Goal: Information Seeking & Learning: Find specific fact

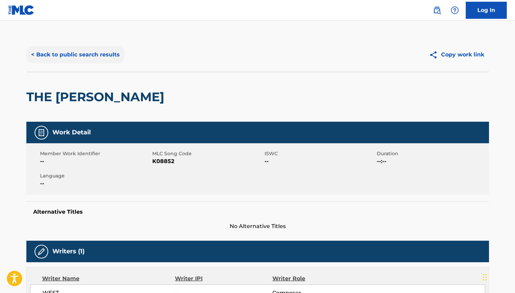
click at [99, 58] on button "< Back to public search results" at bounding box center [75, 54] width 98 height 17
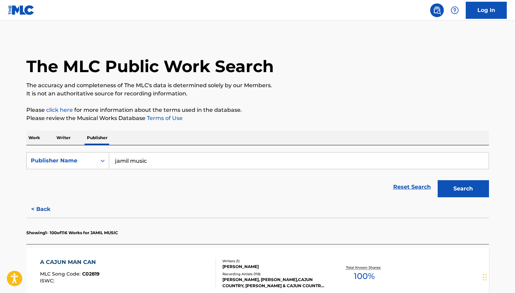
click at [39, 140] on p "Work" at bounding box center [34, 138] width 16 height 14
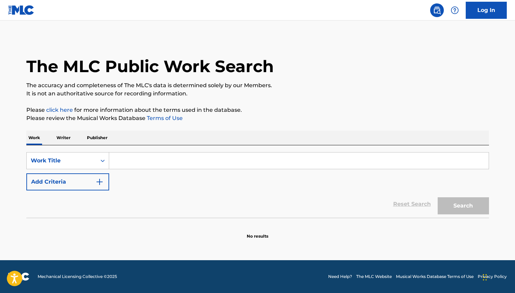
click at [119, 160] on input "Search Form" at bounding box center [298, 161] width 379 height 16
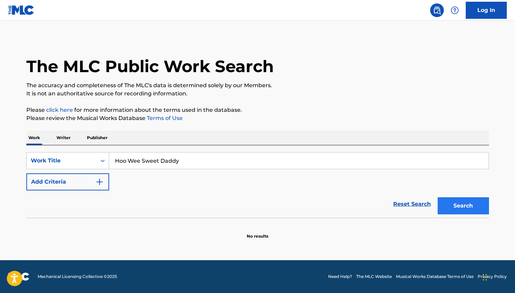
type input "Hoo Wee Sweet Daddy"
click at [457, 204] on button "Search" at bounding box center [462, 205] width 51 height 17
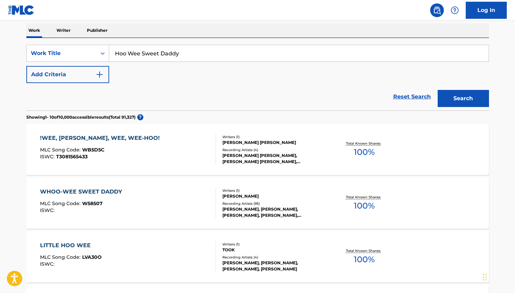
scroll to position [109, 0]
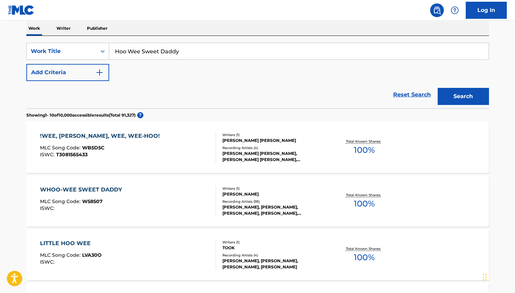
click at [89, 192] on div "WHOO-WEE SWEET DADDY" at bounding box center [83, 190] width 86 height 8
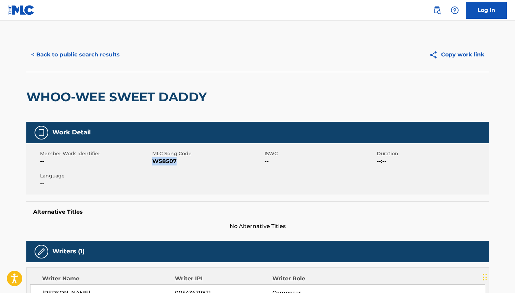
drag, startPoint x: 178, startPoint y: 160, endPoint x: 152, endPoint y: 160, distance: 25.7
click at [152, 160] on span "W58507" at bounding box center [207, 161] width 110 height 8
copy span "W58507"
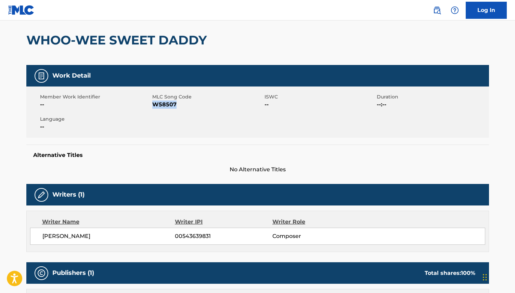
scroll to position [61, 0]
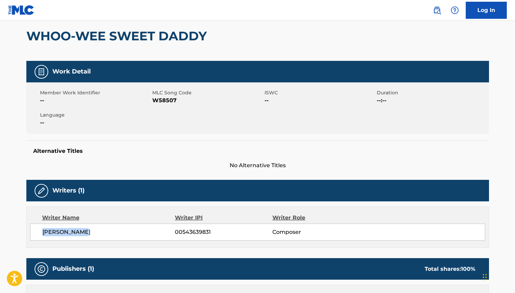
drag, startPoint x: 92, startPoint y: 233, endPoint x: 41, endPoint y: 232, distance: 51.3
click at [41, 232] on div "[PERSON_NAME] 00543639831 Composer" at bounding box center [257, 232] width 455 height 17
drag, startPoint x: 215, startPoint y: 233, endPoint x: 173, endPoint y: 236, distance: 41.5
click at [173, 236] on div "[PERSON_NAME] 00543639831 Composer" at bounding box center [263, 232] width 442 height 8
copy div "00543639831"
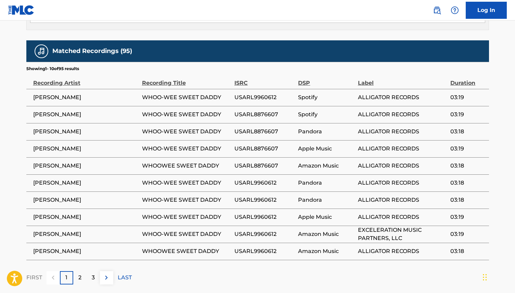
scroll to position [359, 0]
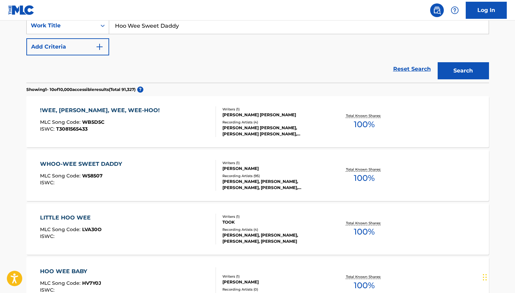
scroll to position [137, 0]
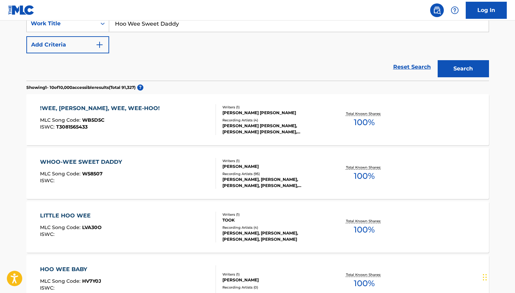
click at [88, 161] on div "WHOO-WEE SWEET DADDY" at bounding box center [83, 162] width 86 height 8
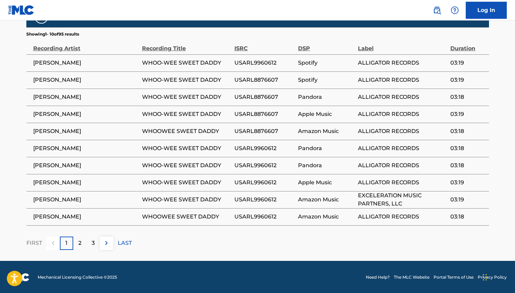
scroll to position [394, 0]
click at [77, 243] on div "2" at bounding box center [79, 243] width 13 height 13
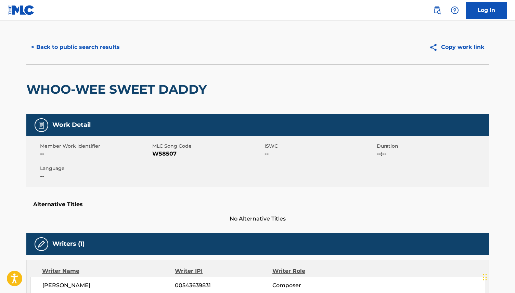
scroll to position [0, 0]
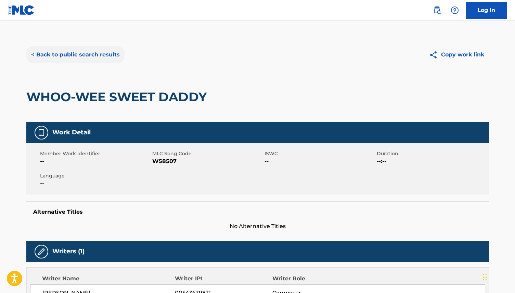
click at [80, 54] on button "< Back to public search results" at bounding box center [75, 54] width 98 height 17
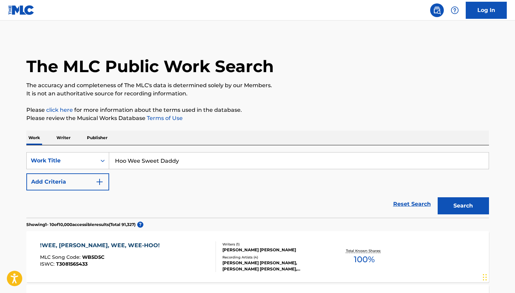
drag, startPoint x: 185, startPoint y: 161, endPoint x: 125, endPoint y: 155, distance: 59.9
click at [124, 155] on input "Hoo Wee Sweet Daddy" at bounding box center [298, 161] width 379 height 16
click at [449, 204] on button "Search" at bounding box center [462, 205] width 51 height 17
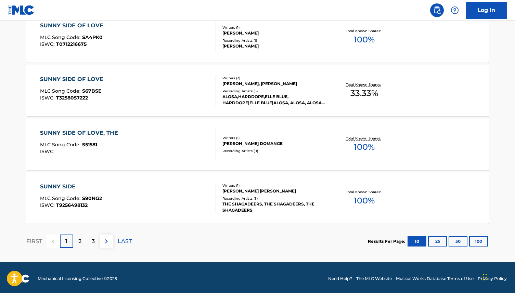
scroll to position [544, 0]
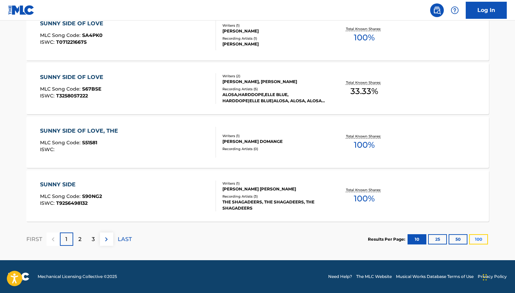
click at [477, 238] on button "100" at bounding box center [478, 239] width 19 height 10
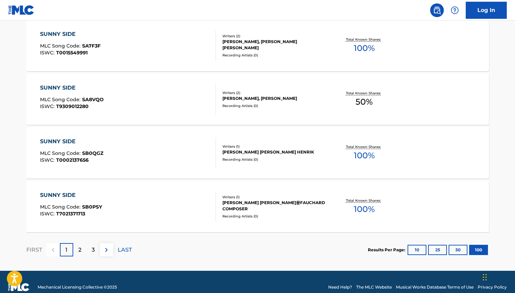
scroll to position [5369, 0]
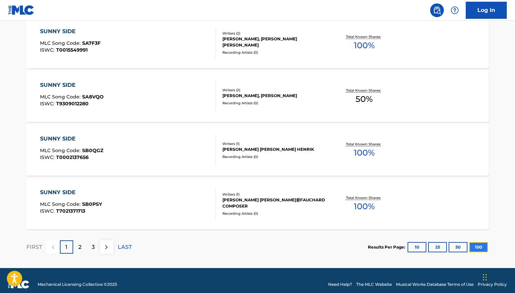
click at [477, 244] on button "100" at bounding box center [478, 247] width 19 height 10
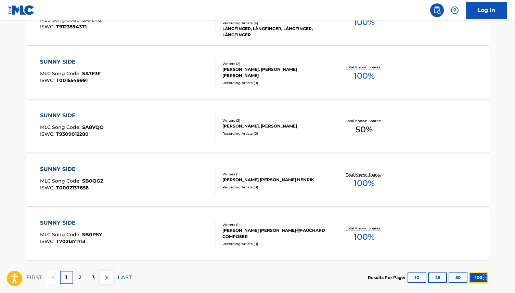
scroll to position [5377, 0]
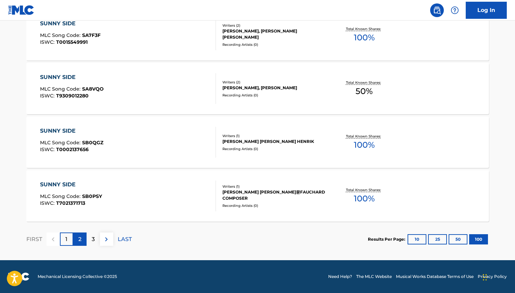
click at [79, 239] on p "2" at bounding box center [79, 239] width 3 height 8
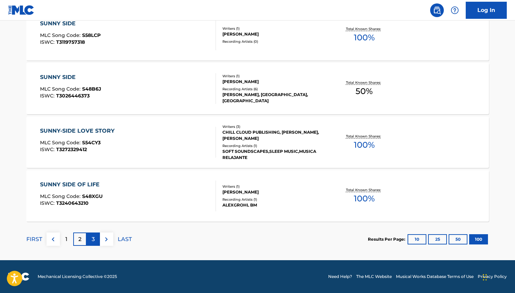
click at [92, 242] on p "3" at bounding box center [93, 239] width 3 height 8
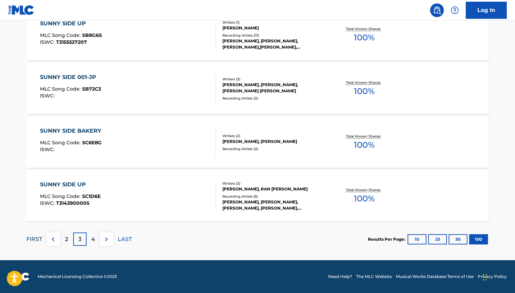
click at [34, 241] on p "FIRST" at bounding box center [34, 239] width 16 height 8
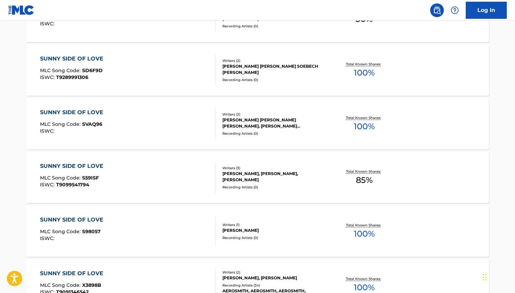
scroll to position [0, 0]
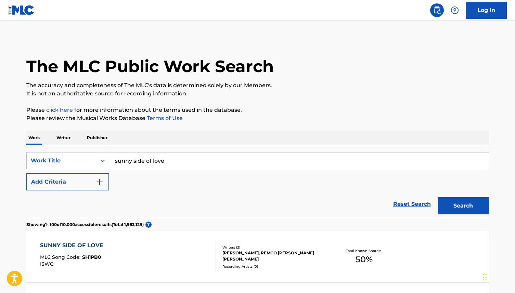
click at [178, 164] on input "sunny side of love" at bounding box center [298, 161] width 379 height 16
click at [463, 208] on button "Search" at bounding box center [462, 205] width 51 height 17
drag, startPoint x: 190, startPoint y: 162, endPoint x: 116, endPoint y: 158, distance: 74.0
click at [116, 158] on input "sunny side of love pt 2" at bounding box center [298, 161] width 379 height 16
type input "s"
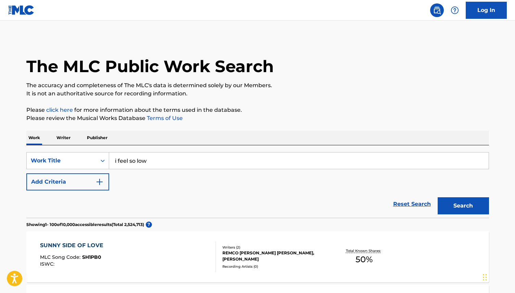
click at [437, 197] on button "Search" at bounding box center [462, 205] width 51 height 17
type input "i"
type input "sunny side of love"
click at [66, 141] on p "Writer" at bounding box center [63, 138] width 18 height 14
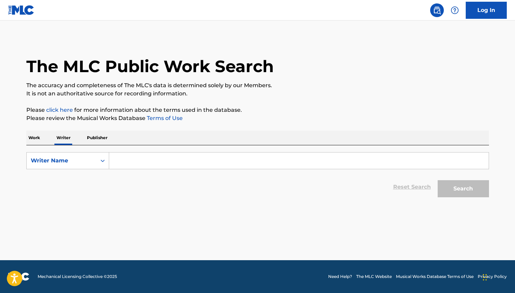
click at [146, 163] on input "Search Form" at bounding box center [298, 161] width 379 height 16
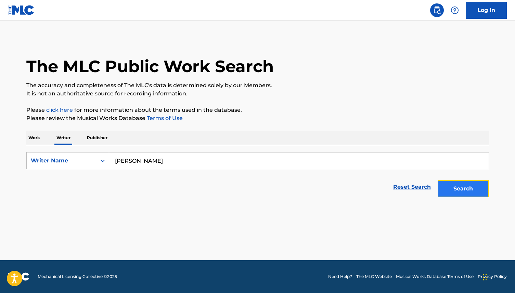
click at [458, 193] on button "Search" at bounding box center [462, 188] width 51 height 17
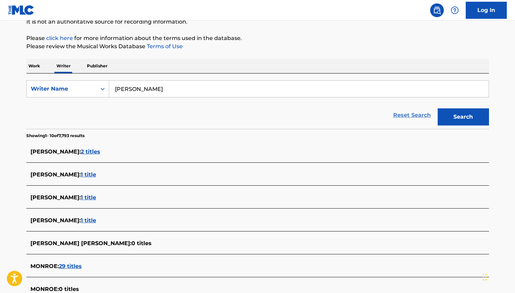
scroll to position [73, 0]
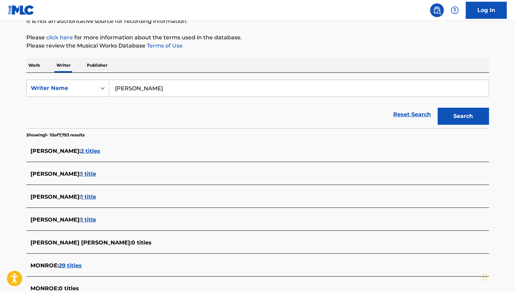
click at [99, 150] on span "2 titles" at bounding box center [90, 151] width 19 height 6
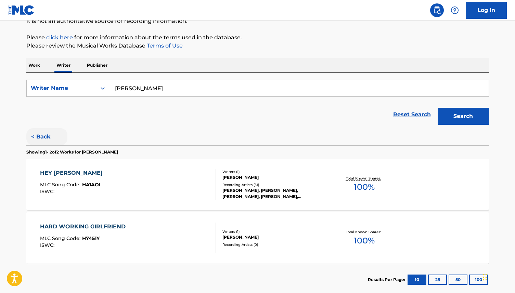
click at [48, 136] on button "< Back" at bounding box center [46, 136] width 41 height 17
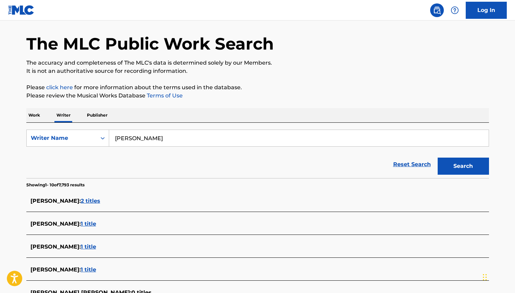
scroll to position [23, 0]
click at [100, 203] on span "2 titles" at bounding box center [90, 200] width 19 height 6
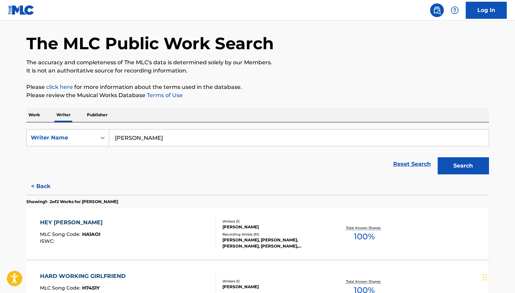
click at [103, 203] on p "Showing 1 - 2 of 2 Works for [PERSON_NAME]" at bounding box center [72, 202] width 92 height 6
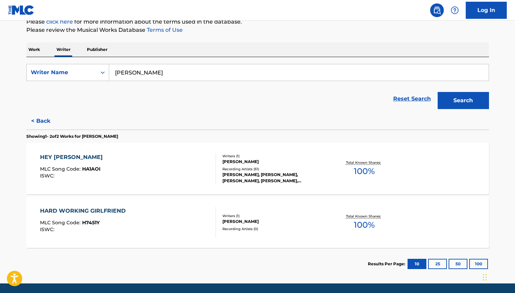
scroll to position [111, 0]
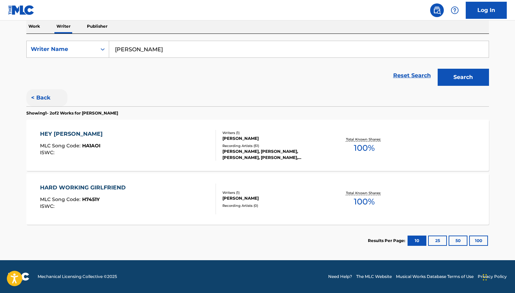
click at [45, 100] on button "< Back" at bounding box center [46, 97] width 41 height 17
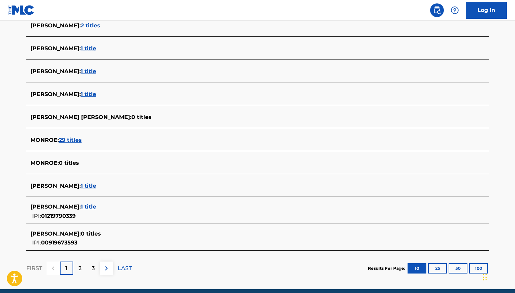
scroll to position [200, 0]
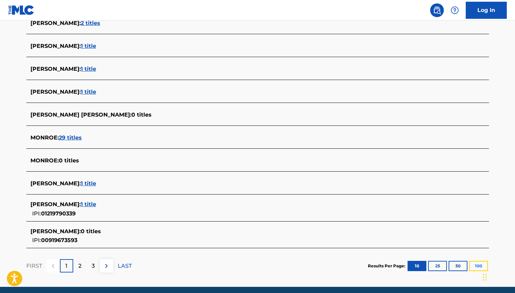
click at [477, 265] on button "100" at bounding box center [478, 266] width 19 height 10
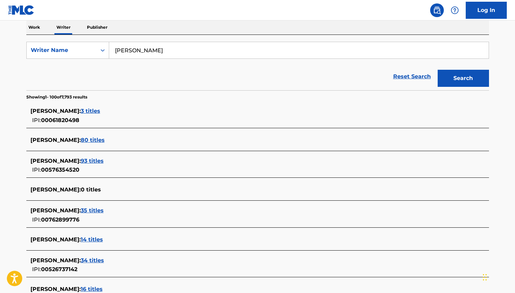
scroll to position [0, 0]
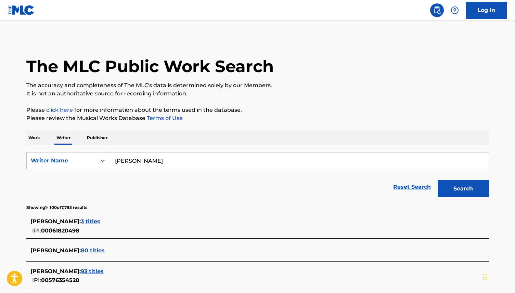
drag, startPoint x: 168, startPoint y: 163, endPoint x: 117, endPoint y: 159, distance: 51.5
click at [117, 159] on input "[PERSON_NAME]" at bounding box center [298, 161] width 379 height 16
type input "v"
type input "I feel so low"
click at [437, 180] on button "Search" at bounding box center [462, 188] width 51 height 17
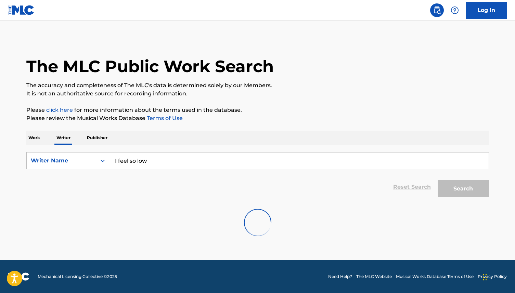
drag, startPoint x: 158, startPoint y: 160, endPoint x: 114, endPoint y: 162, distance: 43.8
click at [114, 162] on input "I feel so low" at bounding box center [298, 161] width 379 height 16
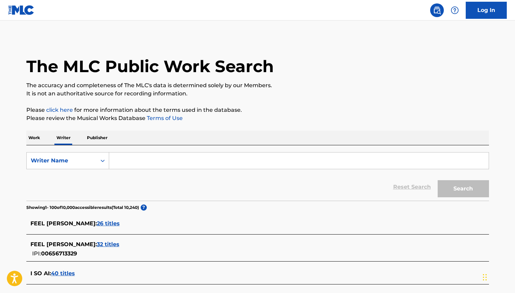
click at [31, 141] on p "Work" at bounding box center [34, 138] width 16 height 14
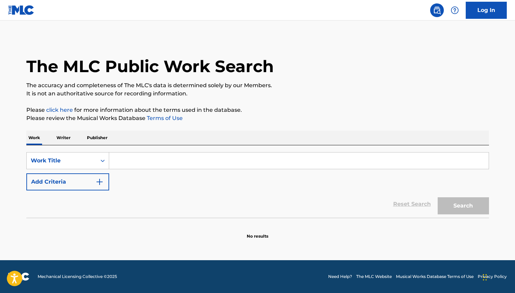
click at [129, 161] on input "Search Form" at bounding box center [298, 161] width 379 height 16
click at [116, 163] on input "i feel so" at bounding box center [298, 161] width 379 height 16
click at [146, 165] on input "I feel so" at bounding box center [298, 161] width 379 height 16
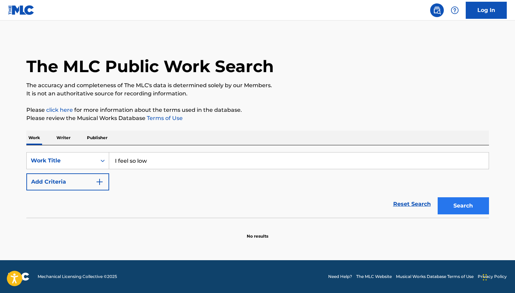
type input "I feel so low"
click at [464, 203] on button "Search" at bounding box center [462, 205] width 51 height 17
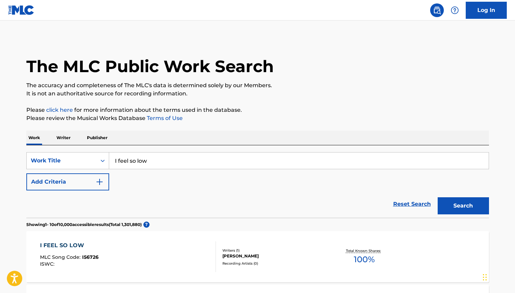
click at [62, 139] on p "Writer" at bounding box center [63, 138] width 18 height 14
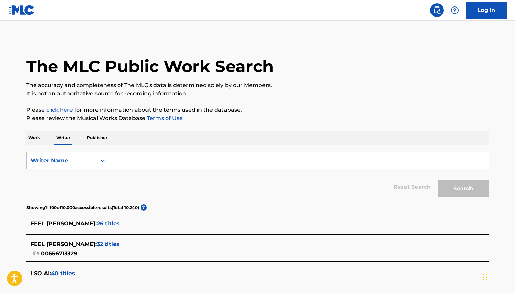
click at [122, 159] on input "Search Form" at bounding box center [298, 161] width 379 height 16
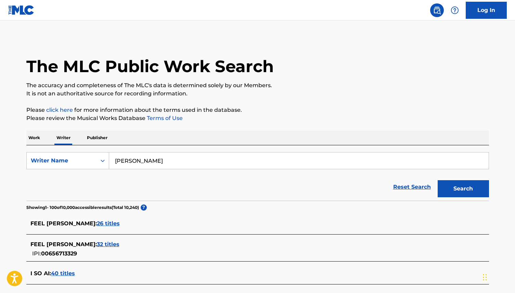
type input "[PERSON_NAME]"
click at [474, 192] on button "Search" at bounding box center [462, 188] width 51 height 17
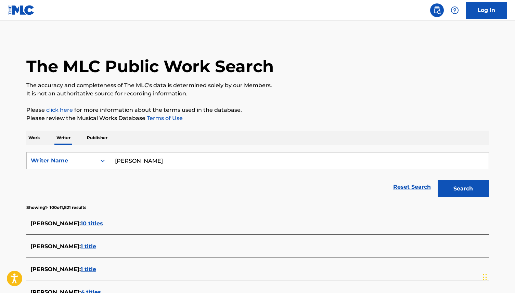
click at [99, 222] on span "10 titles" at bounding box center [92, 223] width 22 height 6
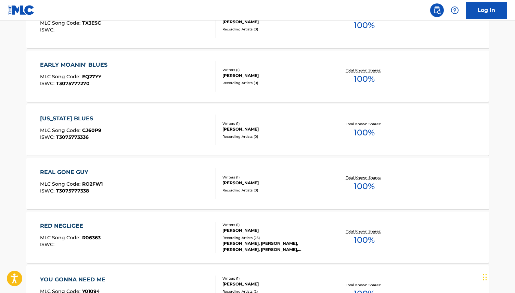
scroll to position [234, 0]
